Goal: Find specific page/section: Locate item on page

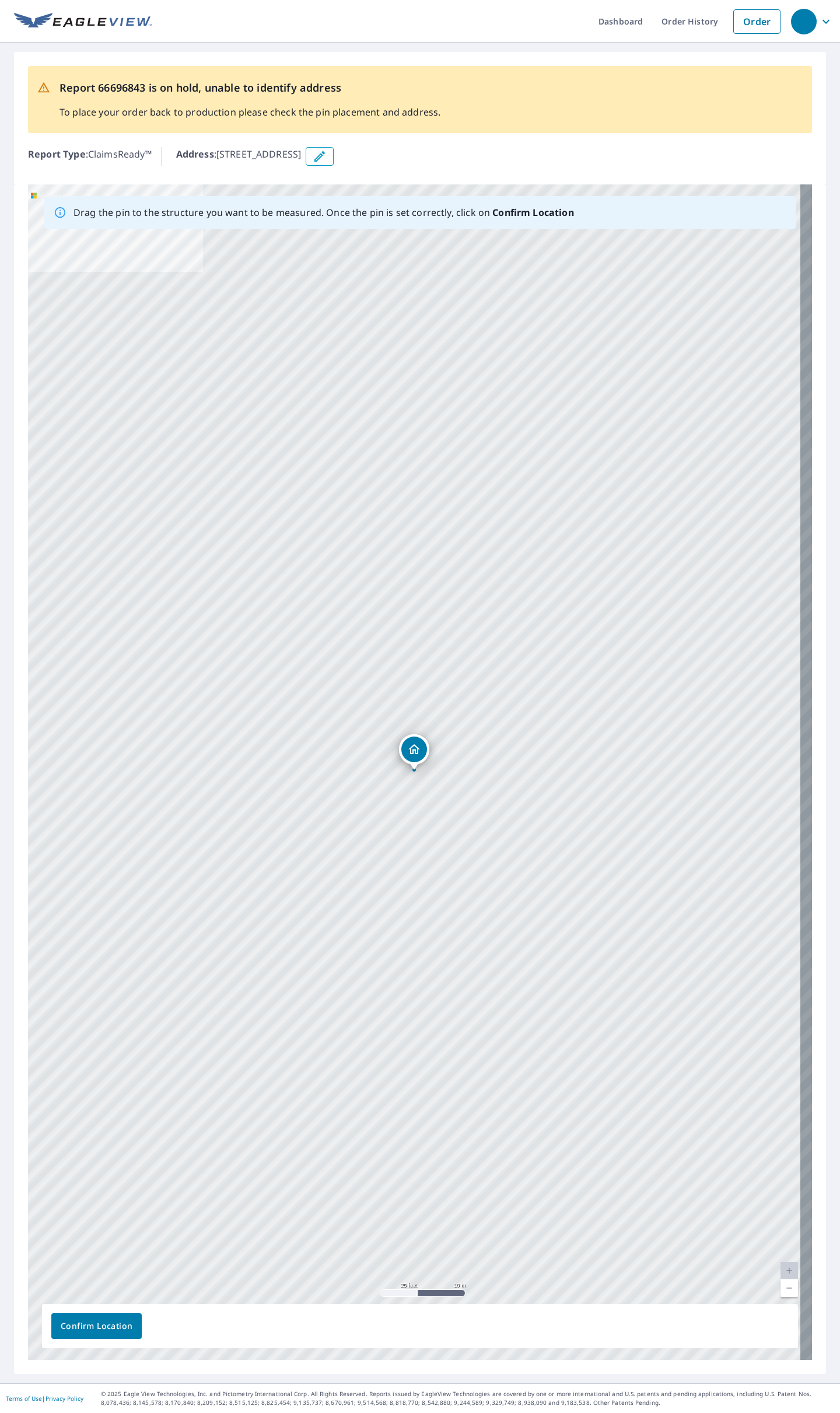
click at [788, 989] on div "[STREET_ADDRESS]" at bounding box center [420, 772] width 784 height 1175
click at [781, 989] on link "Current Level 20, Zoom Out" at bounding box center [789, 1287] width 17 height 17
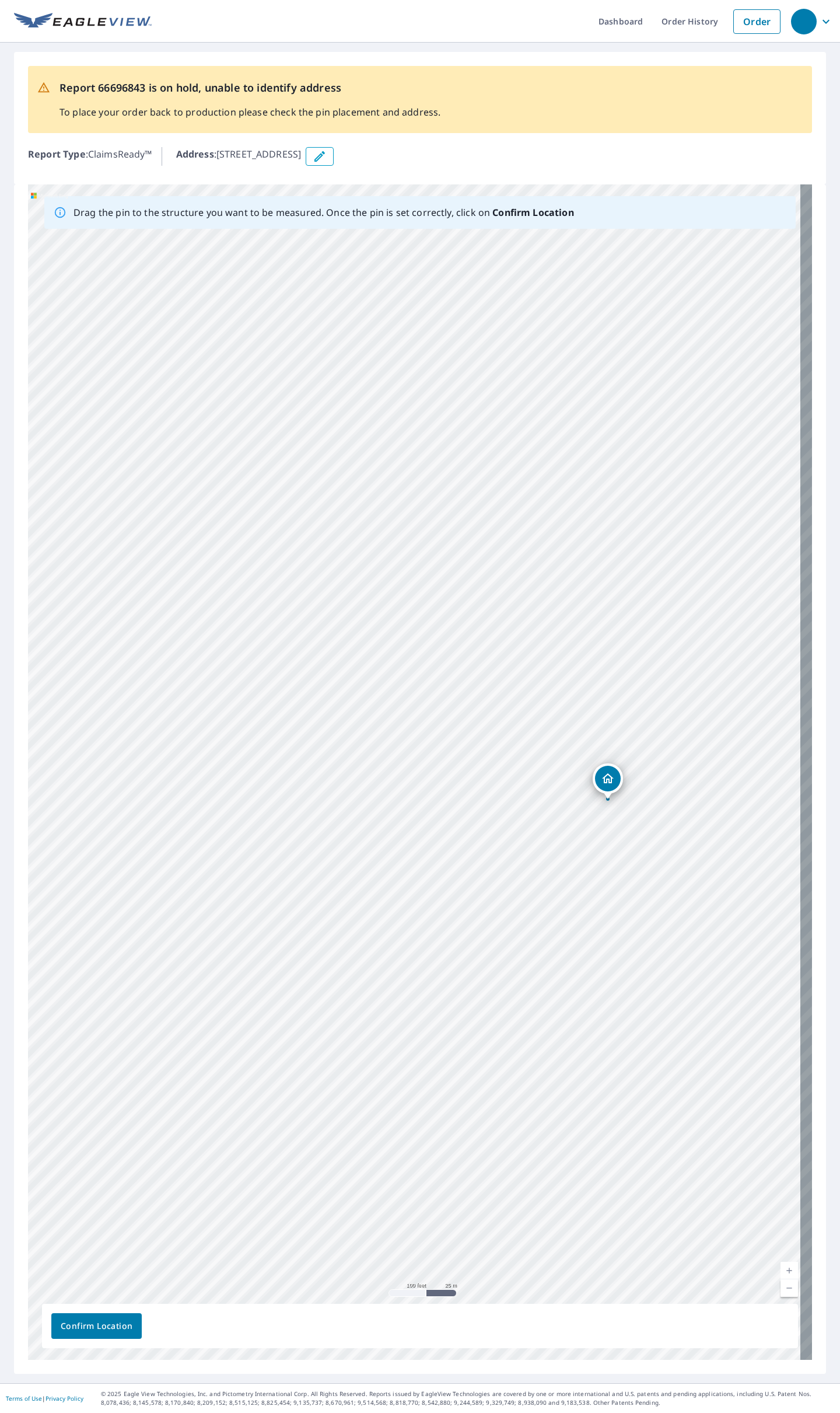
drag, startPoint x: 308, startPoint y: 834, endPoint x: 607, endPoint y: 890, distance: 304.2
click at [607, 890] on div "[STREET_ADDRESS]" at bounding box center [420, 772] width 784 height 1175
drag, startPoint x: 177, startPoint y: 747, endPoint x: 225, endPoint y: 762, distance: 50.3
click at [237, 757] on div "[STREET_ADDRESS]" at bounding box center [420, 772] width 784 height 1175
drag, startPoint x: 666, startPoint y: 786, endPoint x: 238, endPoint y: 713, distance: 434.2
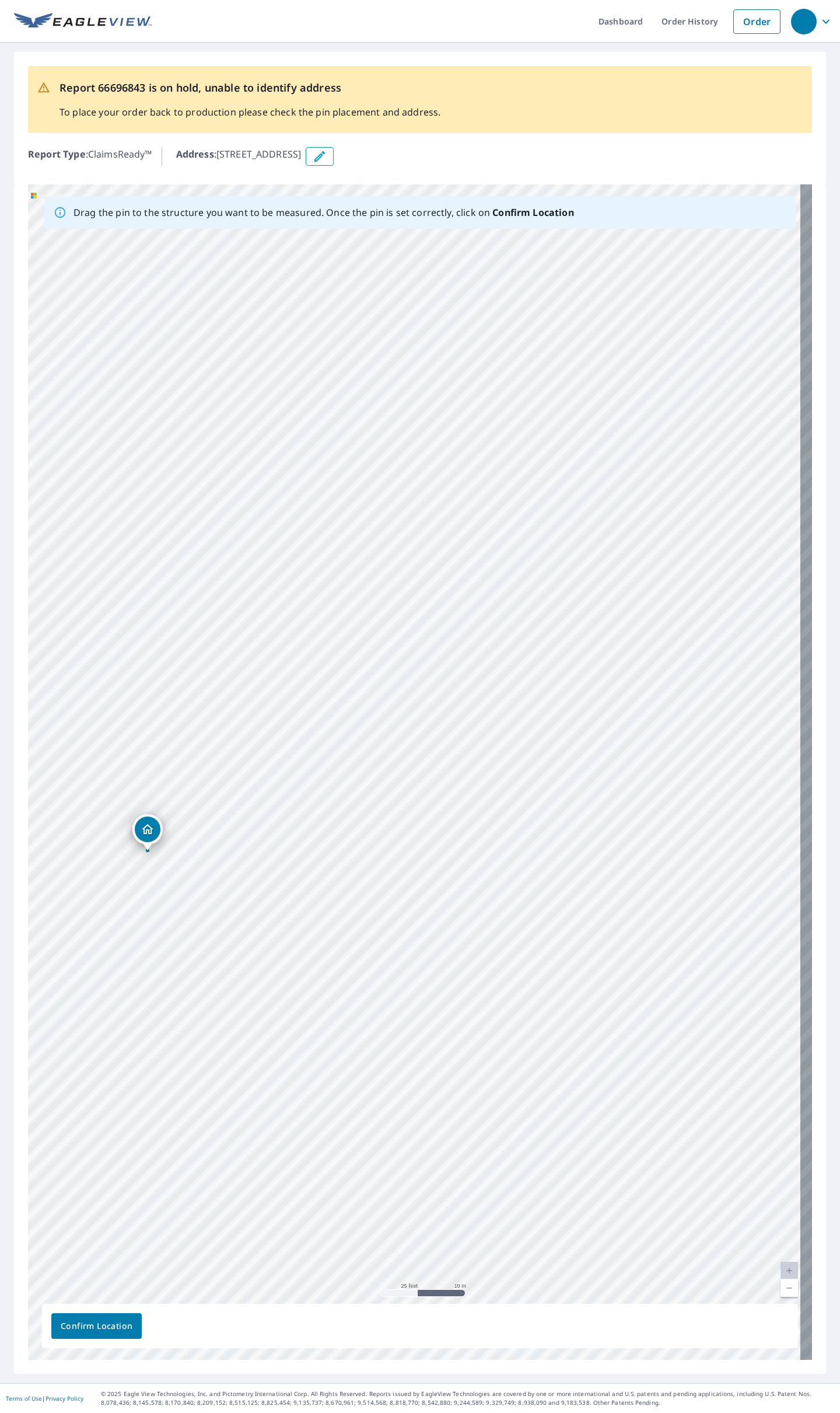
drag, startPoint x: 353, startPoint y: 787, endPoint x: 468, endPoint y: 775, distance: 115.6
click at [488, 772] on div "[STREET_ADDRESS]" at bounding box center [420, 772] width 784 height 1175
drag, startPoint x: 287, startPoint y: 806, endPoint x: 309, endPoint y: 657, distance: 150.6
click at [309, 657] on div "[STREET_ADDRESS]" at bounding box center [420, 772] width 784 height 1175
click at [119, 989] on span "Confirm Location" at bounding box center [97, 1326] width 72 height 15
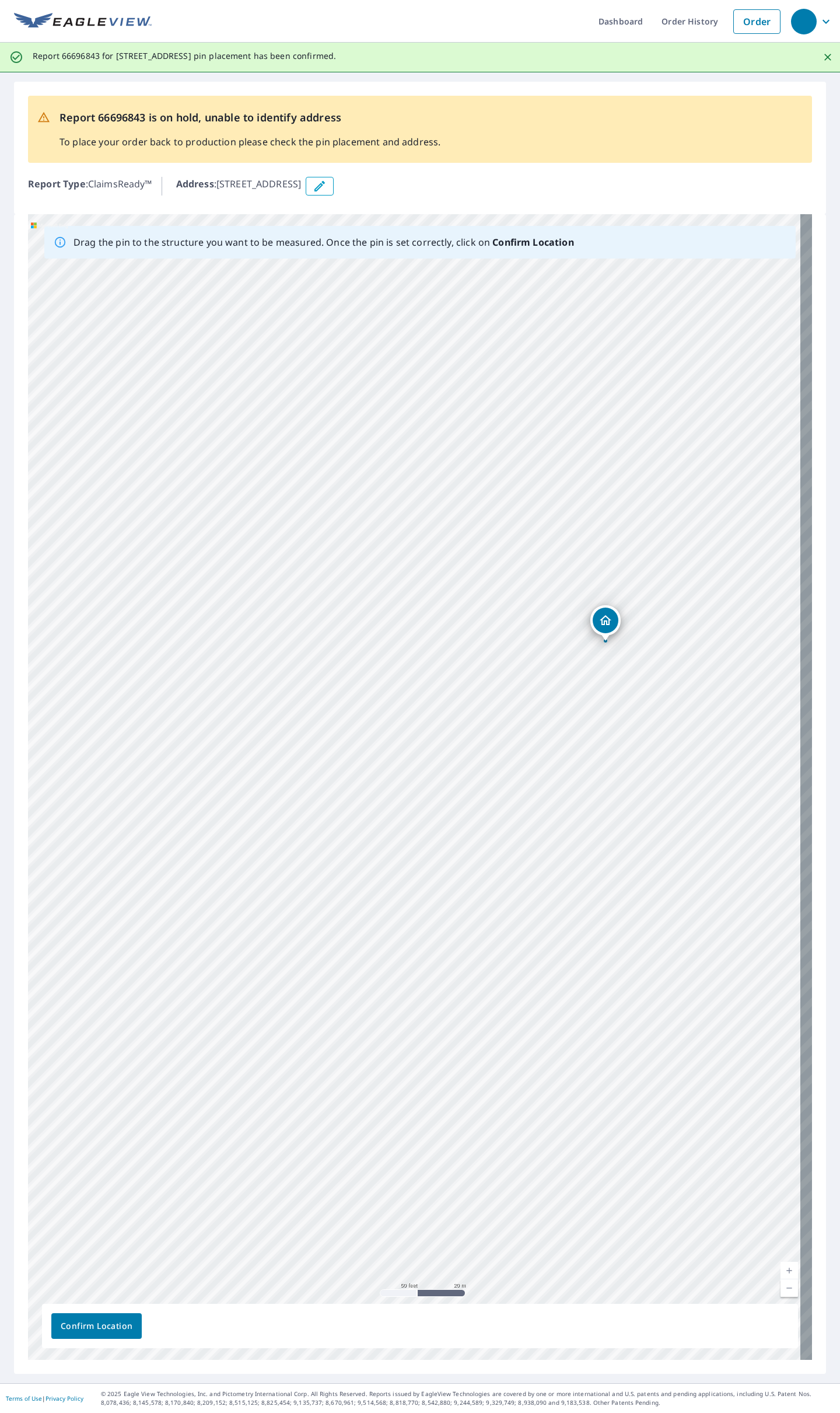
click at [85, 989] on span "Confirm Location" at bounding box center [97, 1326] width 72 height 15
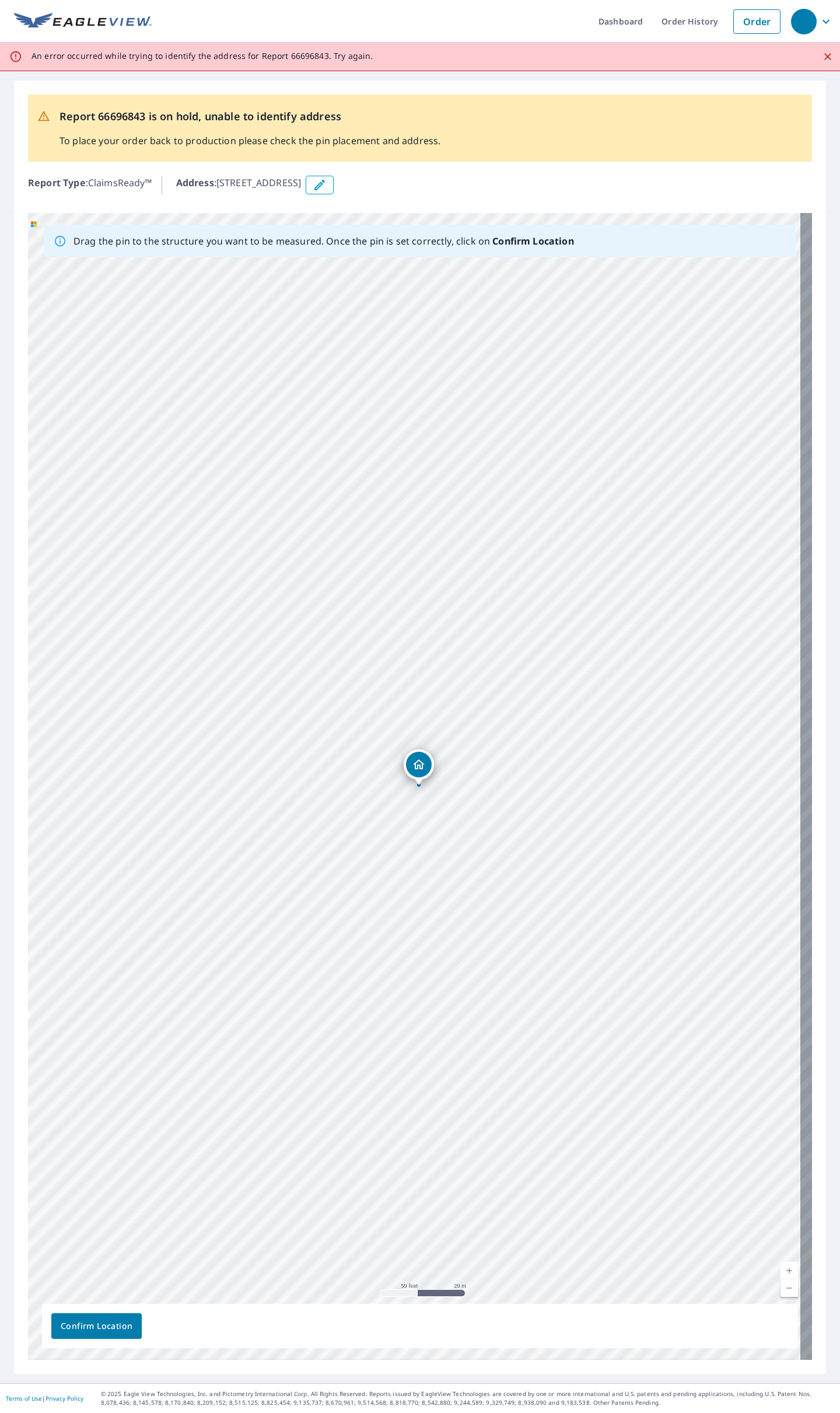
drag, startPoint x: 414, startPoint y: 778, endPoint x: 419, endPoint y: 764, distance: 14.9
click at [419, 764] on div "[STREET_ADDRESS]" at bounding box center [420, 786] width 784 height 1147
drag, startPoint x: 110, startPoint y: 1315, endPoint x: 109, endPoint y: 1325, distance: 10.0
click at [109, 989] on span "Confirm Location" at bounding box center [97, 1326] width 72 height 15
